Goal: Find contact information: Find contact information

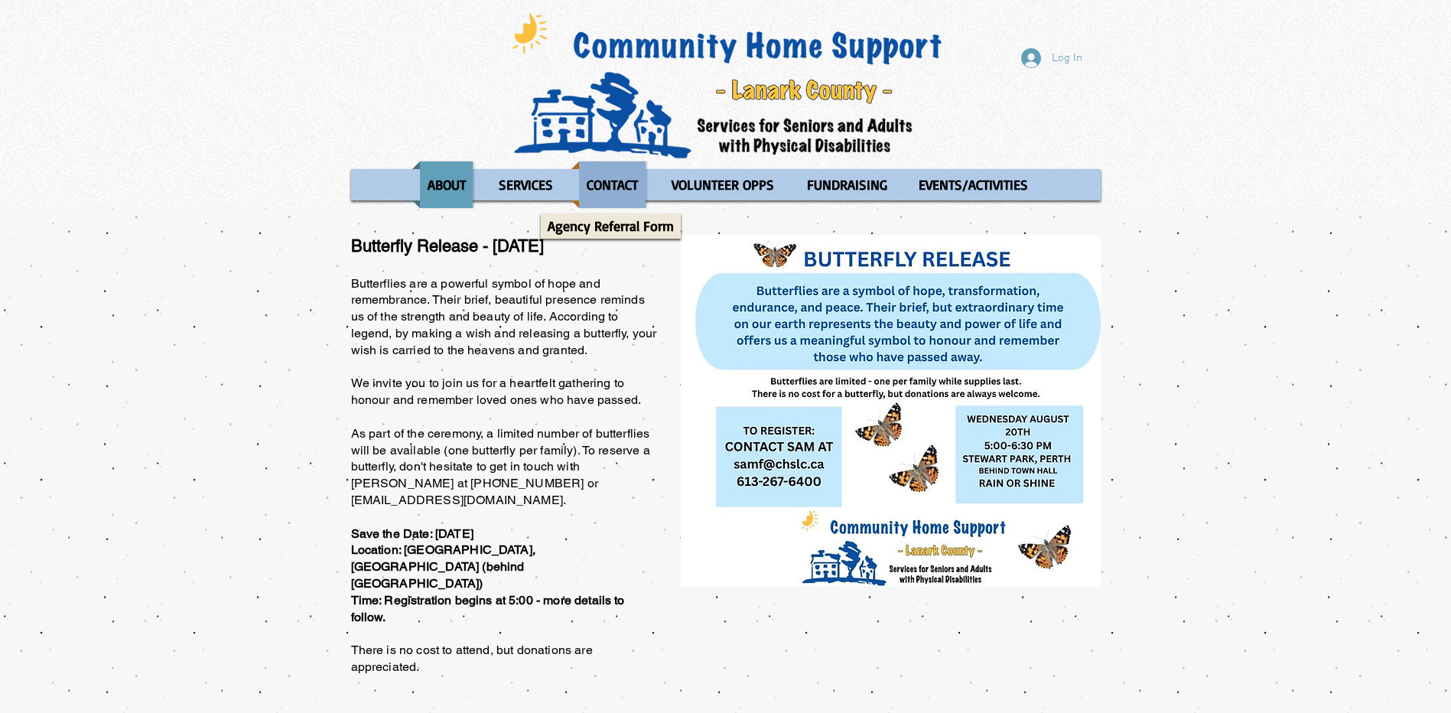
click at [613, 190] on p "CONTACT" at bounding box center [612, 184] width 65 height 47
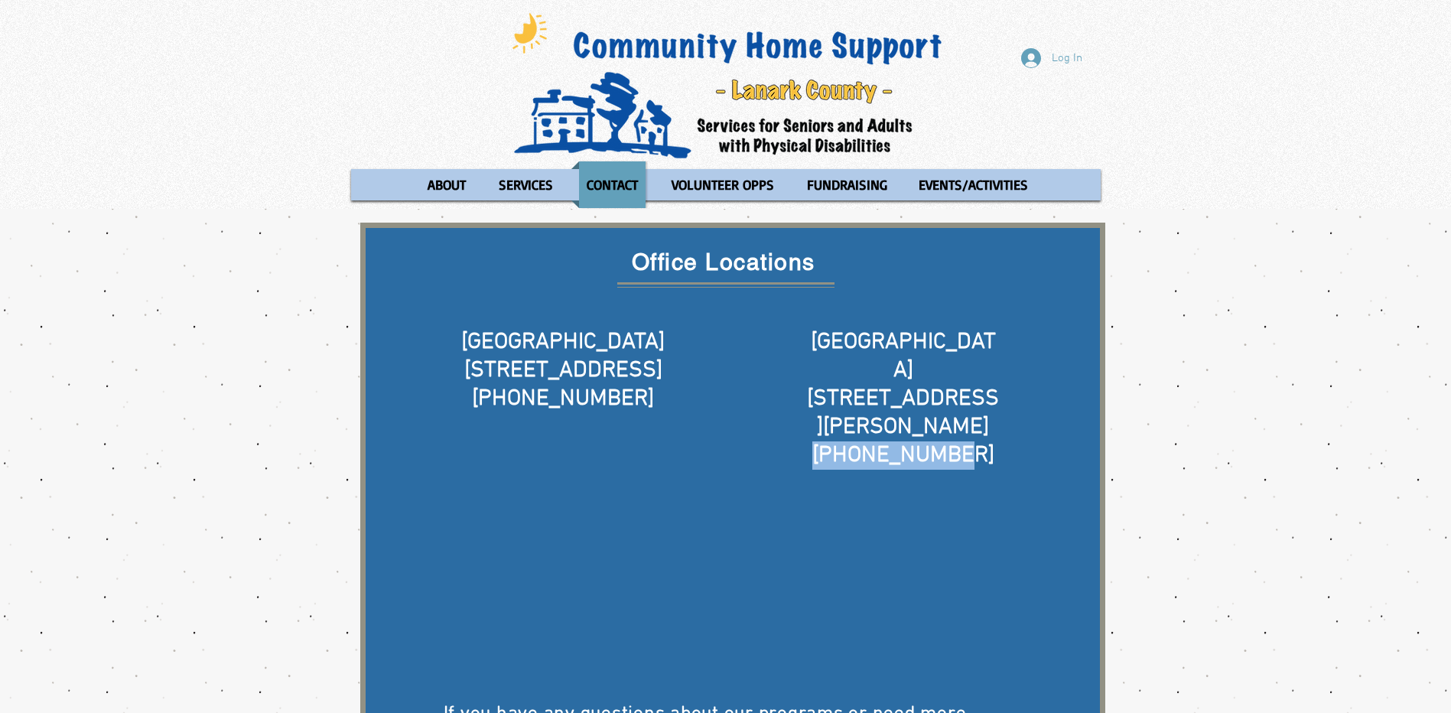
drag, startPoint x: 982, startPoint y: 394, endPoint x: 835, endPoint y: 399, distance: 147.0
click at [835, 441] on h5 "613-283-6745" at bounding box center [904, 455] width 196 height 28
copy span "613-283-6745"
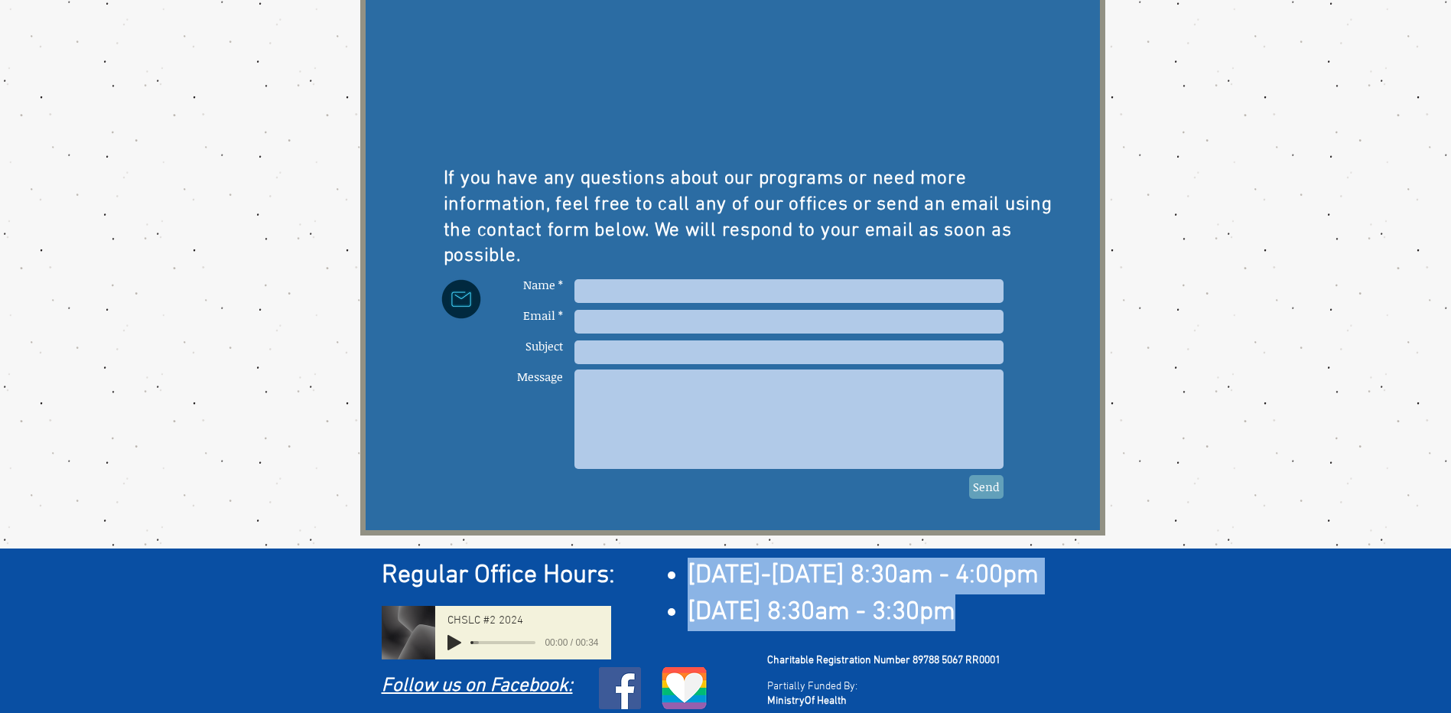
drag, startPoint x: 952, startPoint y: 600, endPoint x: 689, endPoint y: 578, distance: 263.3
click at [689, 578] on ul "Monday-Thursday 8:30am - 4:00pm Friday 8:30am - 3:30pm" at bounding box center [875, 594] width 443 height 73
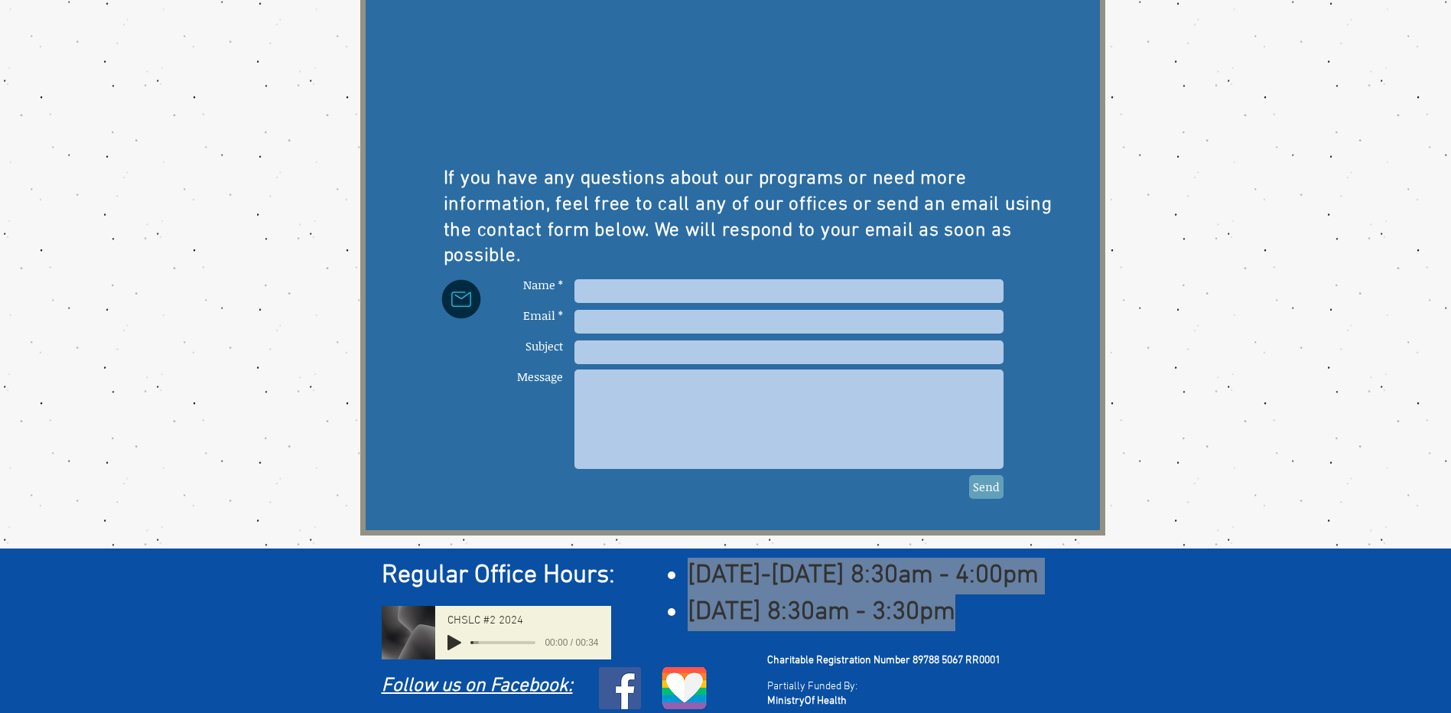
scroll to position [0, 0]
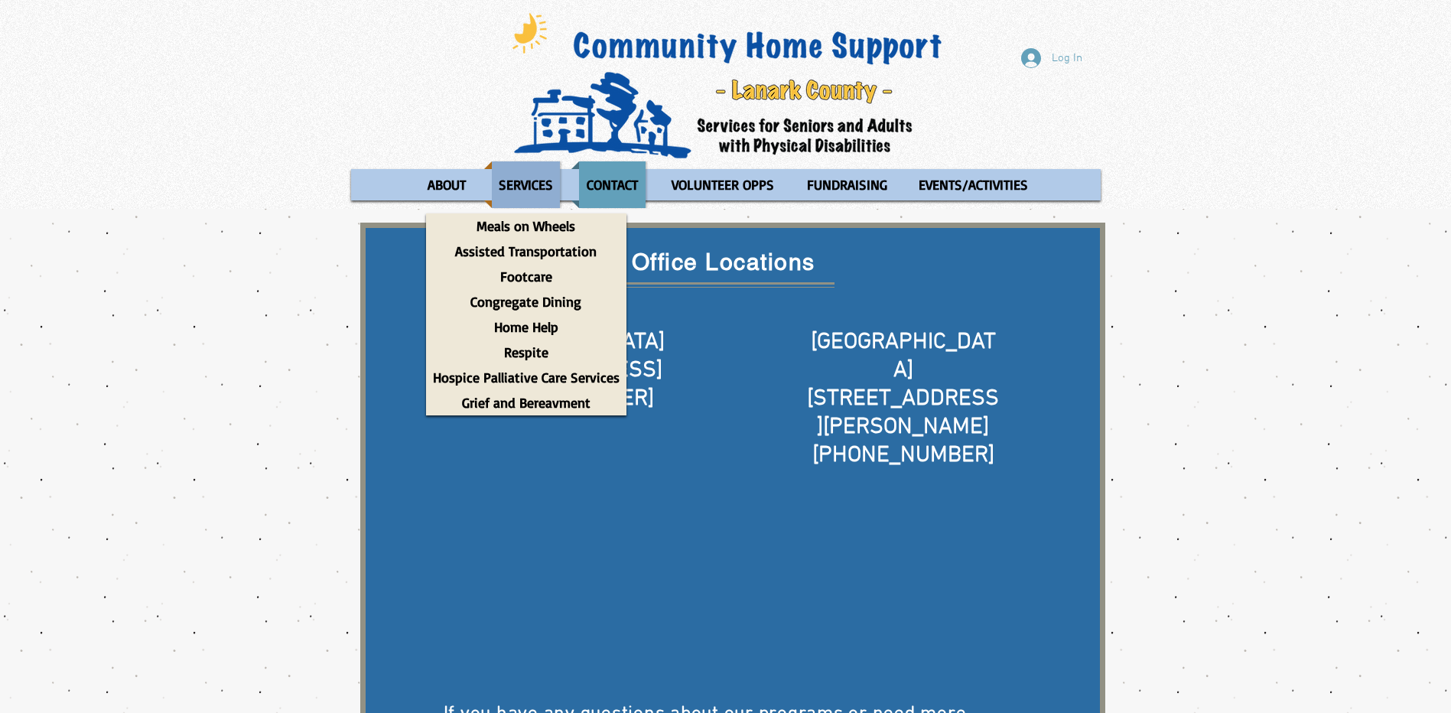
click at [547, 181] on p "SERVICES" at bounding box center [526, 184] width 68 height 47
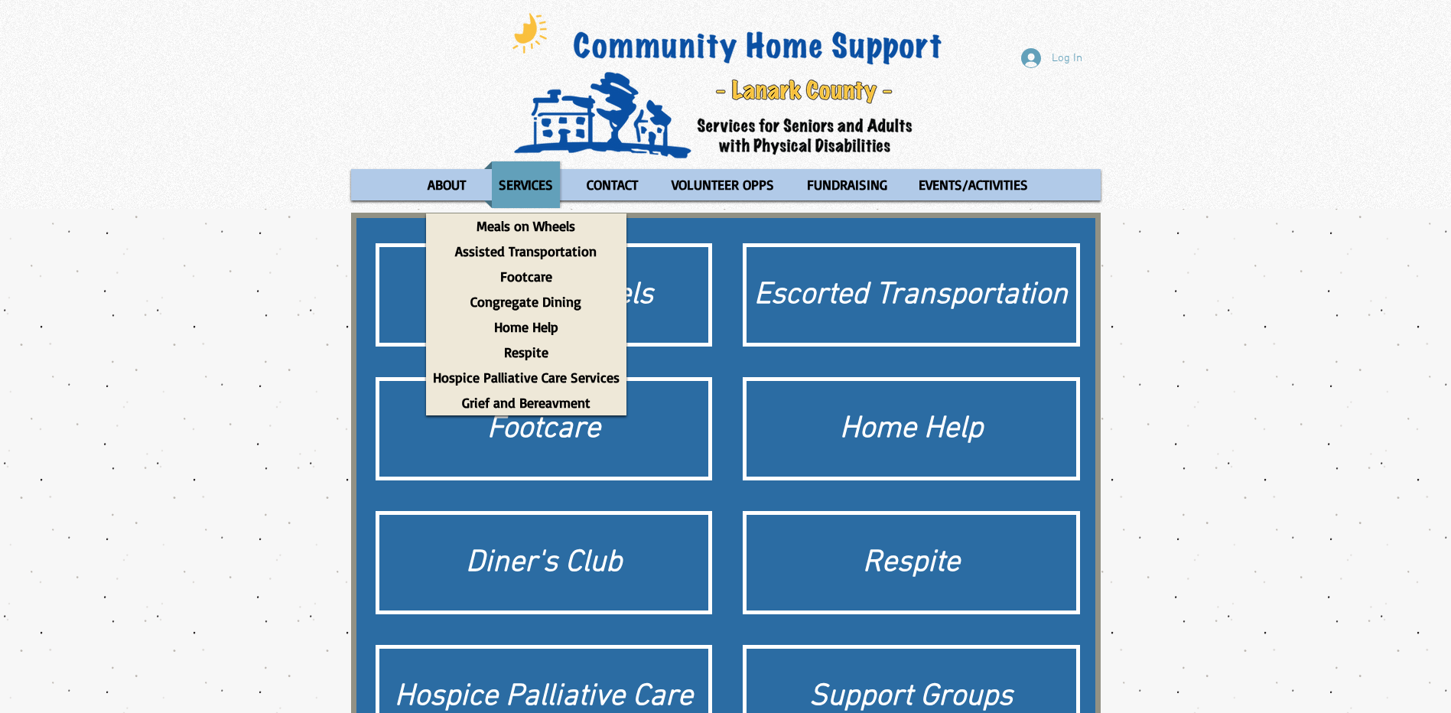
click at [190, 326] on div "main content" at bounding box center [725, 499] width 1451 height 581
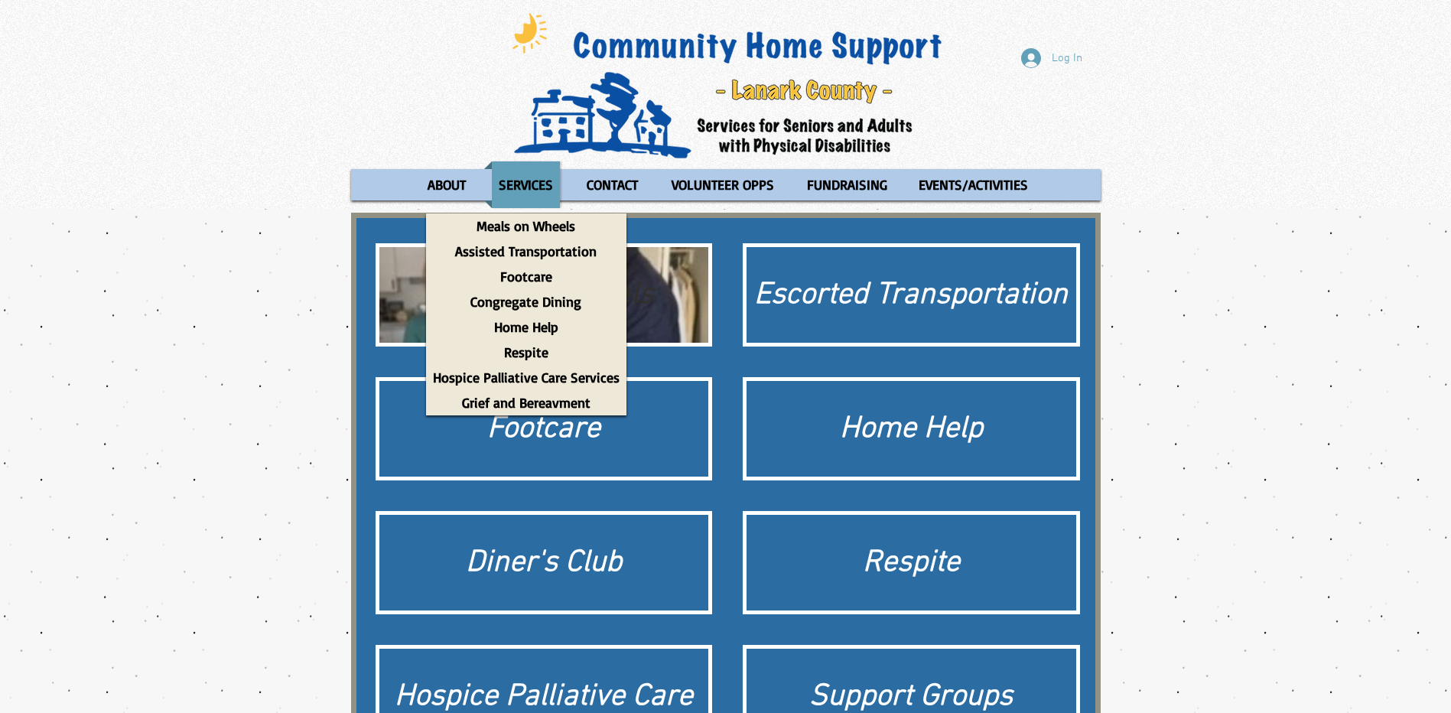
click at [402, 305] on div "Meals on Wheels" at bounding box center [544, 295] width 314 height 43
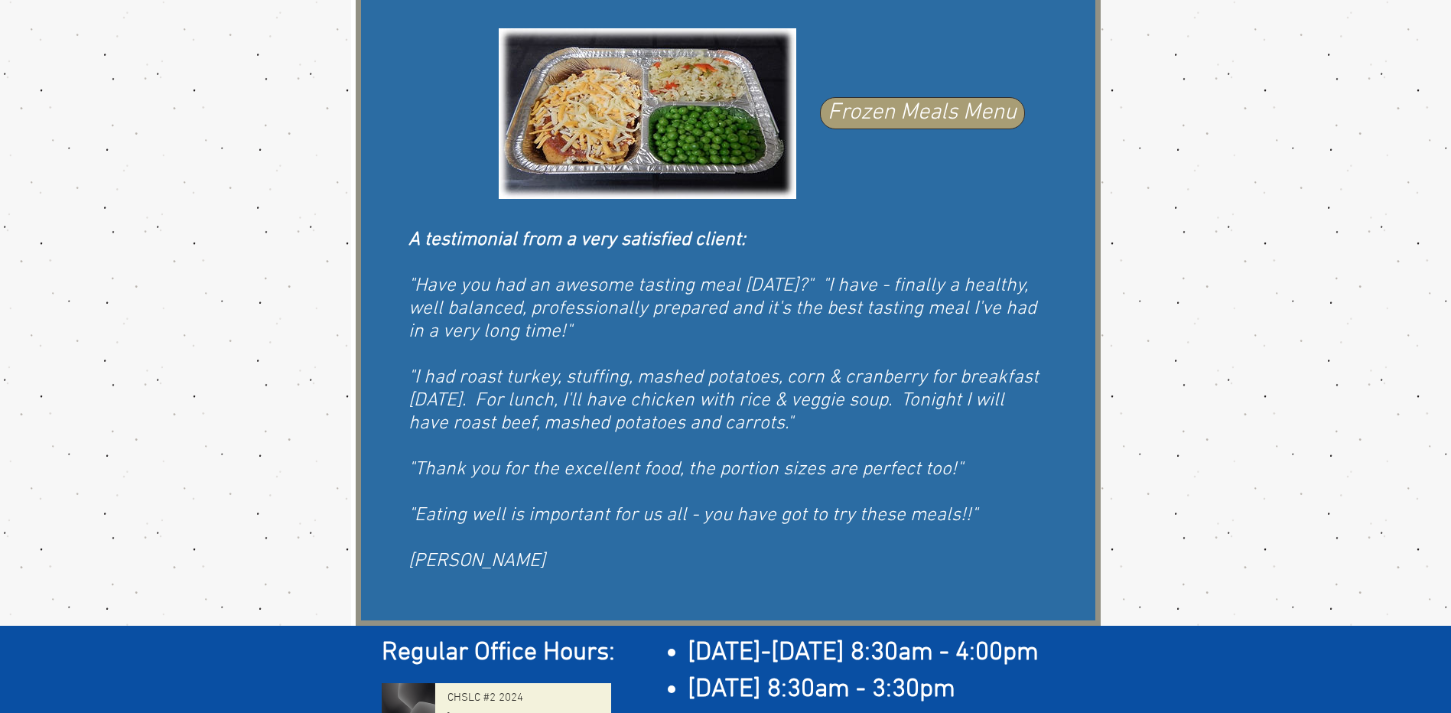
scroll to position [1088, 0]
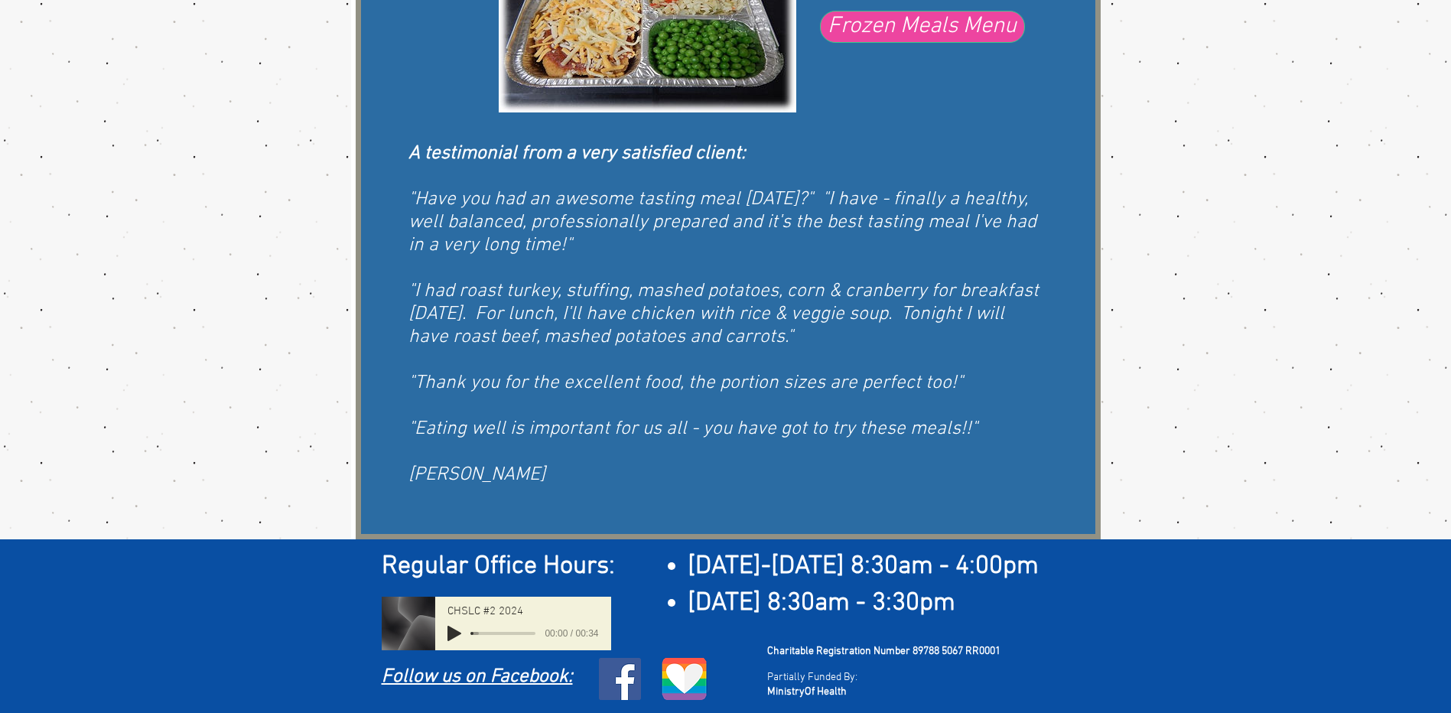
click at [936, 35] on span "Frozen Meals Menu" at bounding box center [922, 27] width 189 height 32
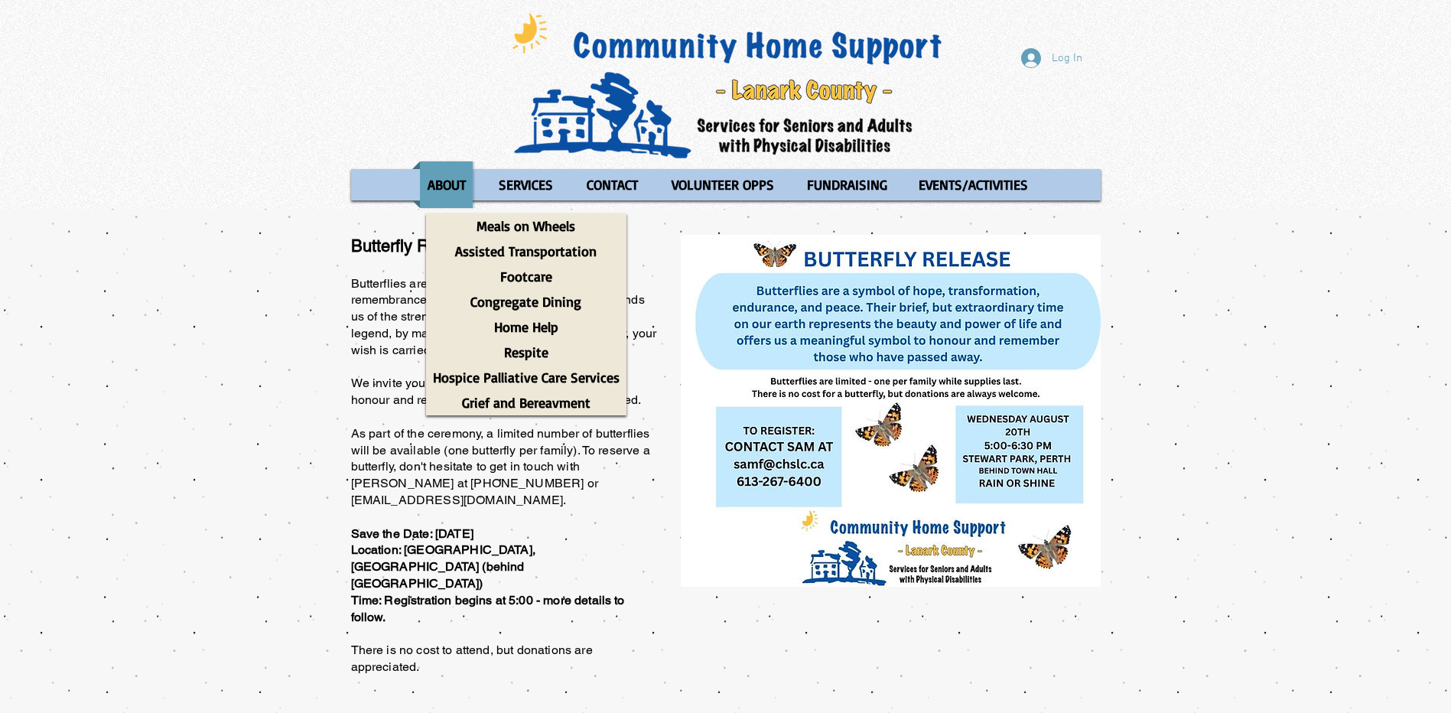
drag, startPoint x: 1182, startPoint y: 381, endPoint x: 1255, endPoint y: 389, distance: 73.2
click at [1182, 381] on div "main content" at bounding box center [725, 450] width 1451 height 482
